Goal: Task Accomplishment & Management: Manage account settings

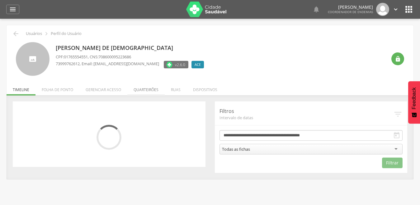
click at [143, 93] on li "Quarteirões" at bounding box center [145, 88] width 37 height 15
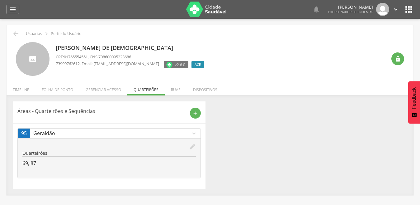
click at [143, 93] on div " Usuários  Perfil do Usuário [PERSON_NAME] CPF: 01765554551 , CNS: 7086000952…" at bounding box center [210, 110] width 407 height 170
click at [194, 146] on icon "edit" at bounding box center [192, 146] width 7 height 7
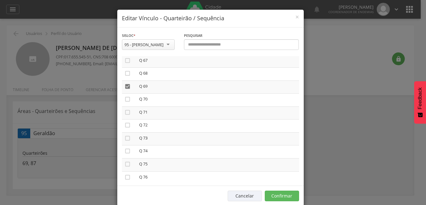
scroll to position [885, 0]
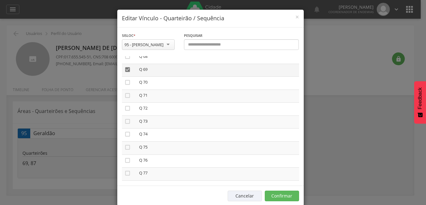
click at [124, 69] on icon "" at bounding box center [127, 69] width 6 height 6
click at [126, 69] on icon "" at bounding box center [127, 69] width 6 height 6
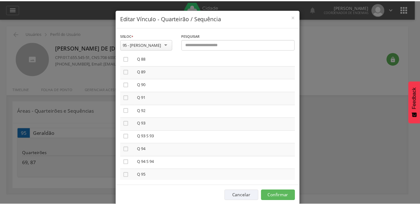
scroll to position [1150, 0]
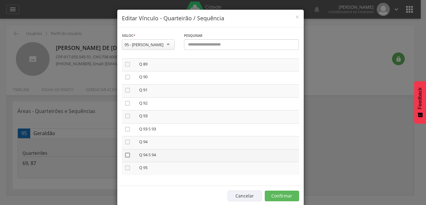
click at [127, 153] on icon "" at bounding box center [127, 155] width 6 height 6
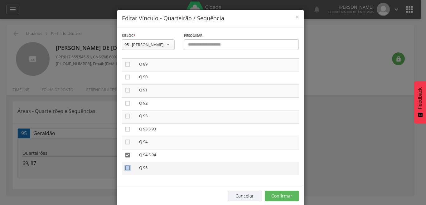
click at [126, 167] on icon "" at bounding box center [127, 168] width 6 height 6
click at [280, 195] on button "Confirmar" at bounding box center [282, 195] width 34 height 11
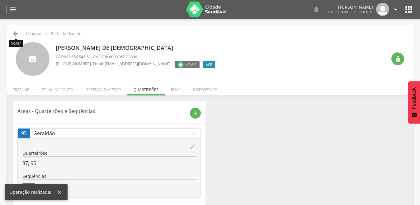
click at [14, 33] on icon "" at bounding box center [15, 33] width 7 height 7
